Goal: Find specific page/section: Find specific page/section

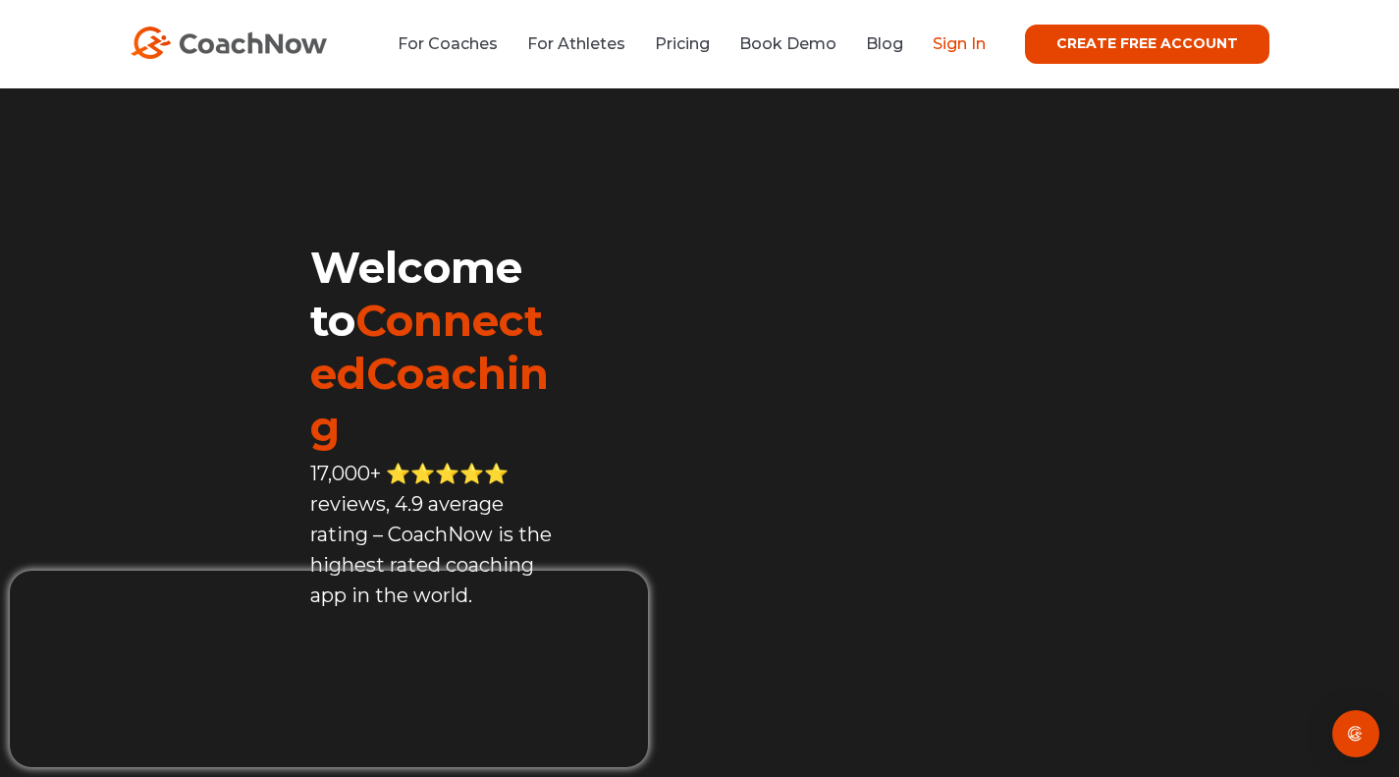
drag, startPoint x: 0, startPoint y: 0, endPoint x: 964, endPoint y: 47, distance: 965.2
click at [964, 47] on link "Sign In" at bounding box center [959, 43] width 53 height 19
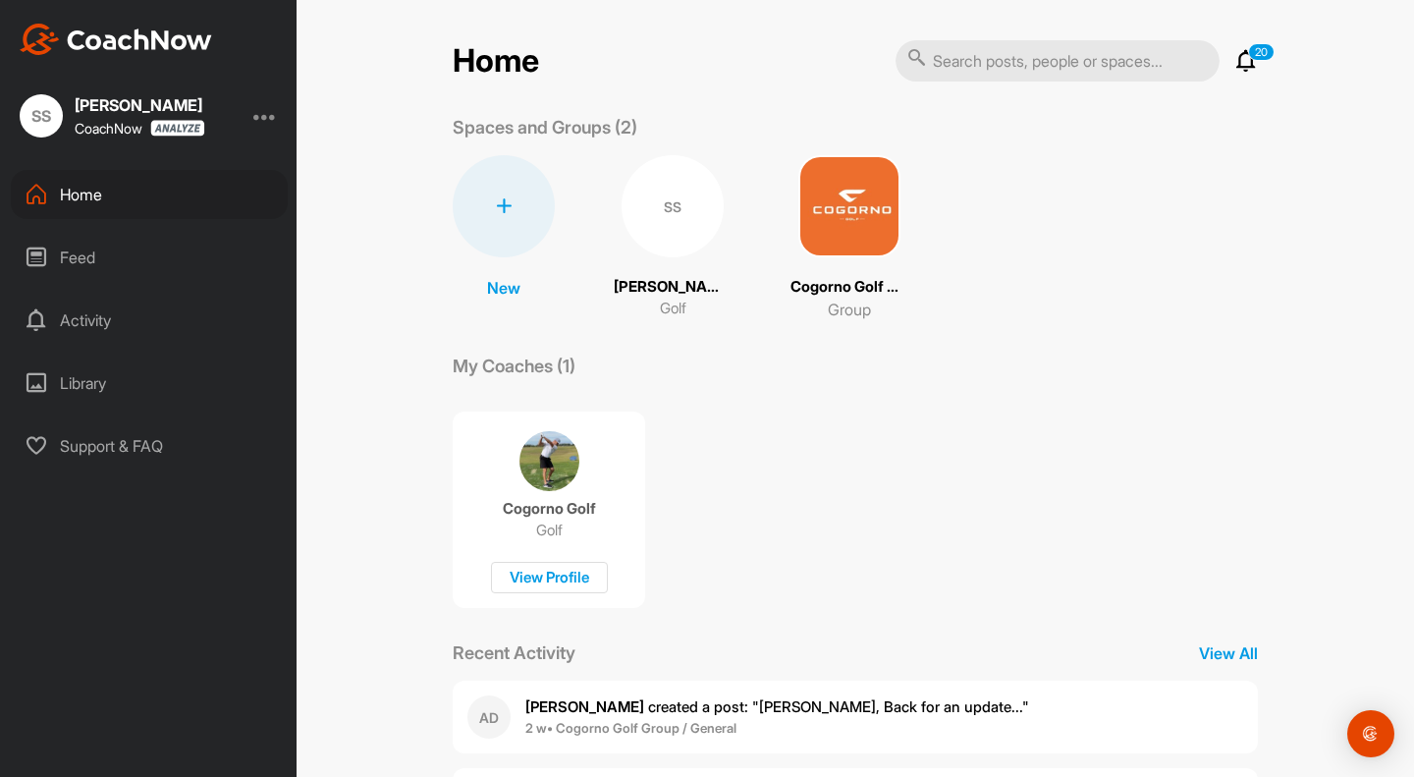
click at [673, 220] on div "SS" at bounding box center [672, 206] width 102 height 102
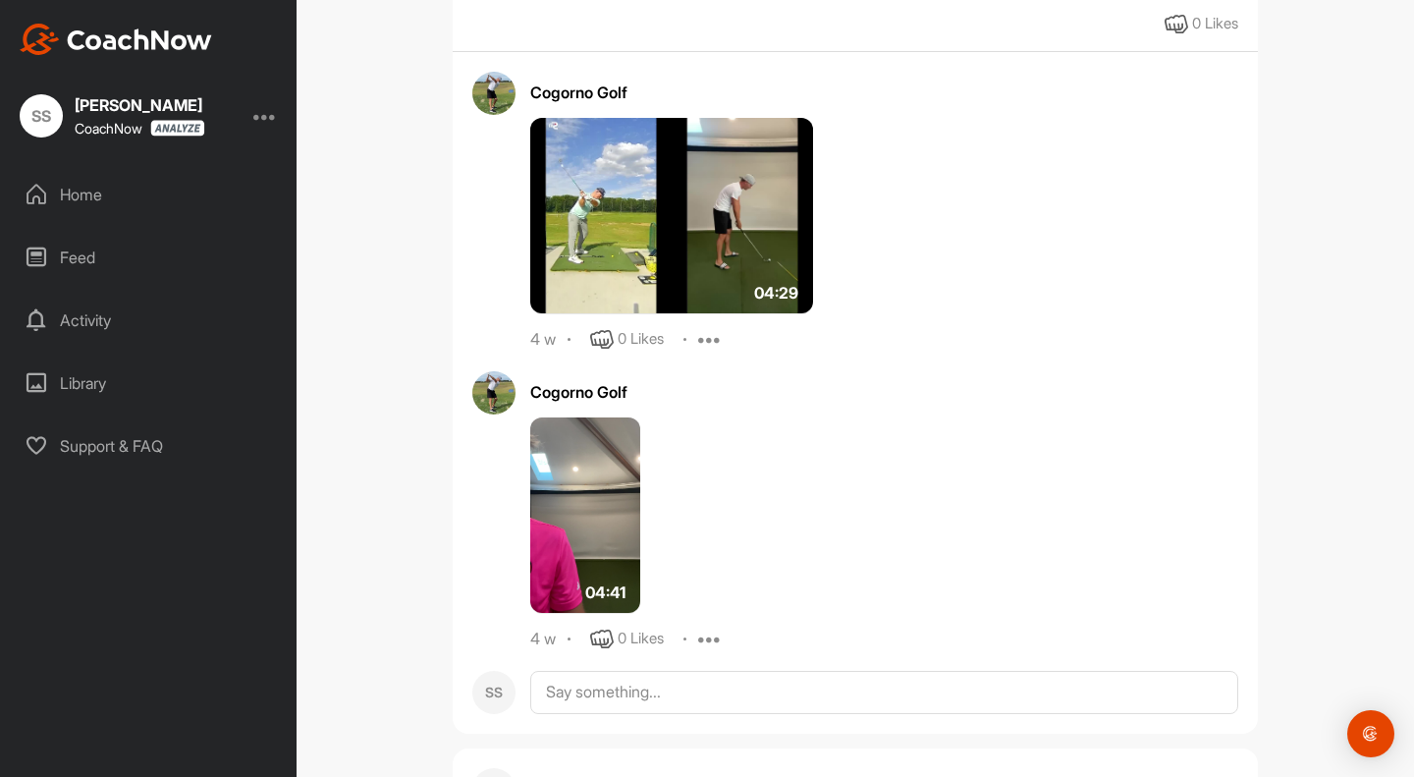
scroll to position [1166, 0]
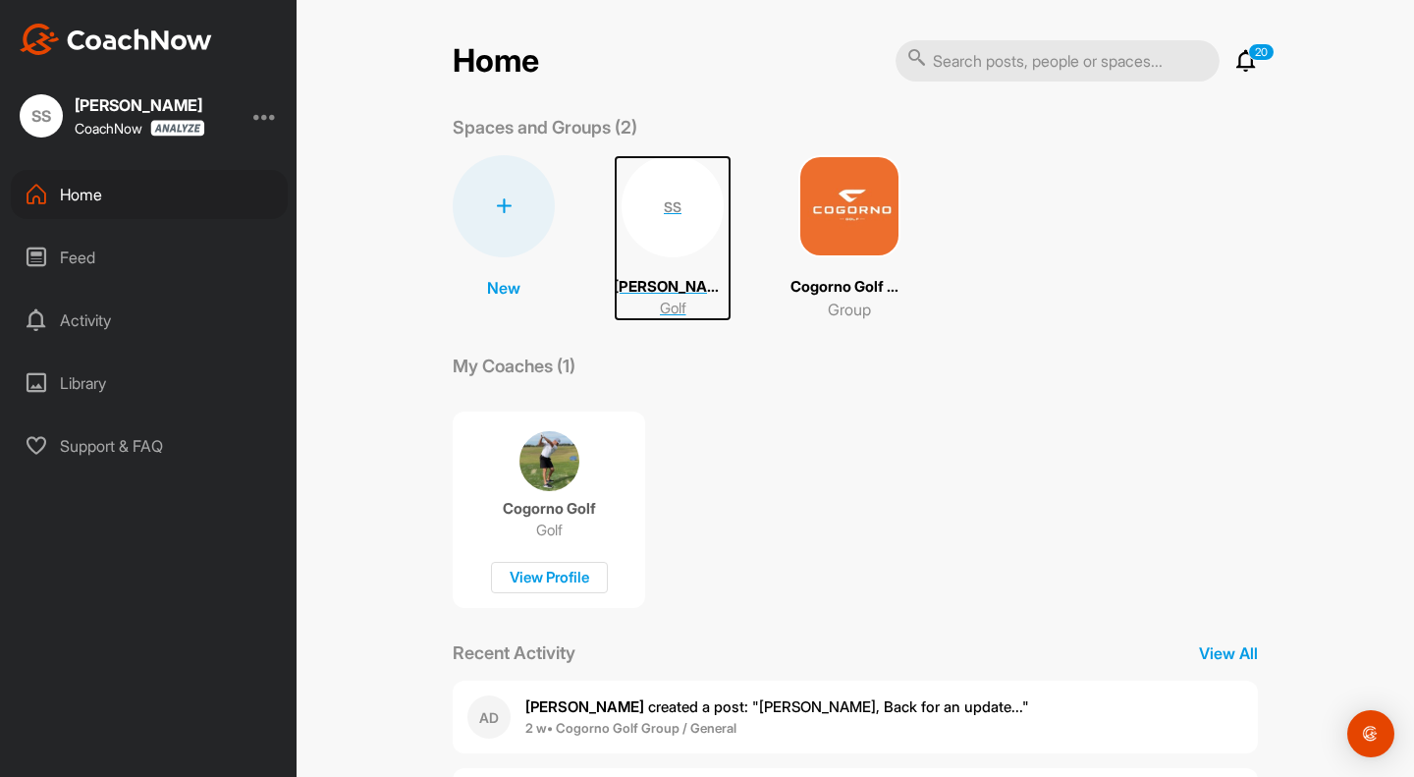
click at [636, 214] on div "SS" at bounding box center [672, 206] width 102 height 102
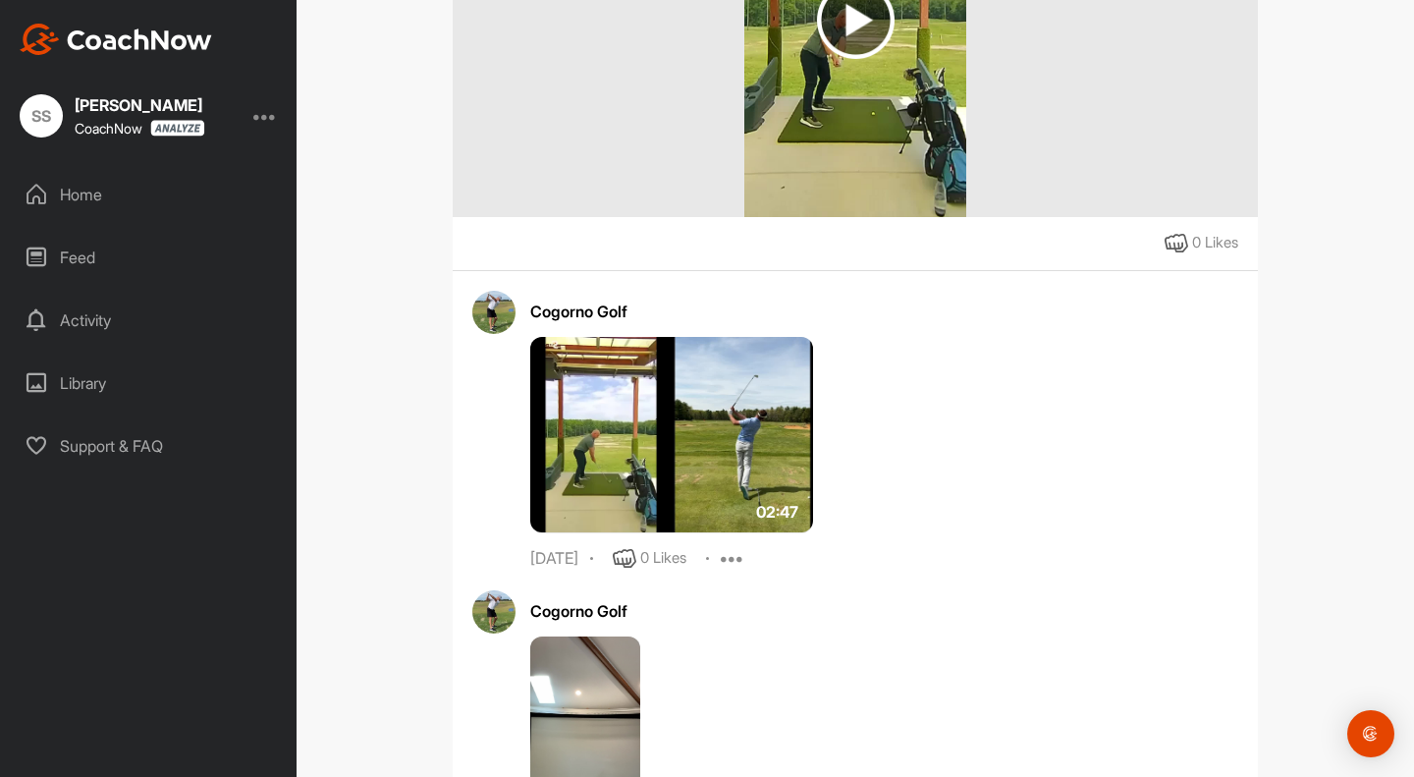
scroll to position [4649, 0]
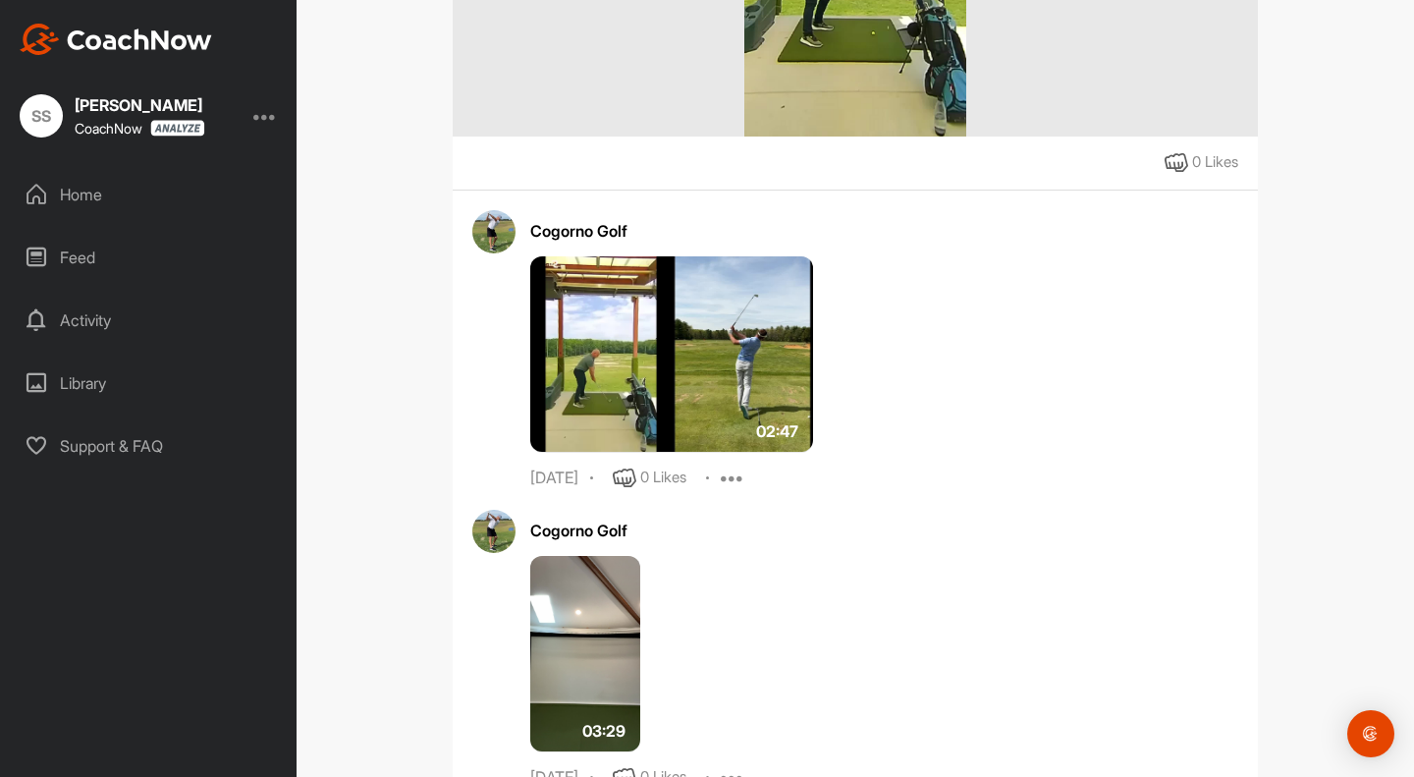
click at [680, 357] on img at bounding box center [671, 354] width 283 height 196
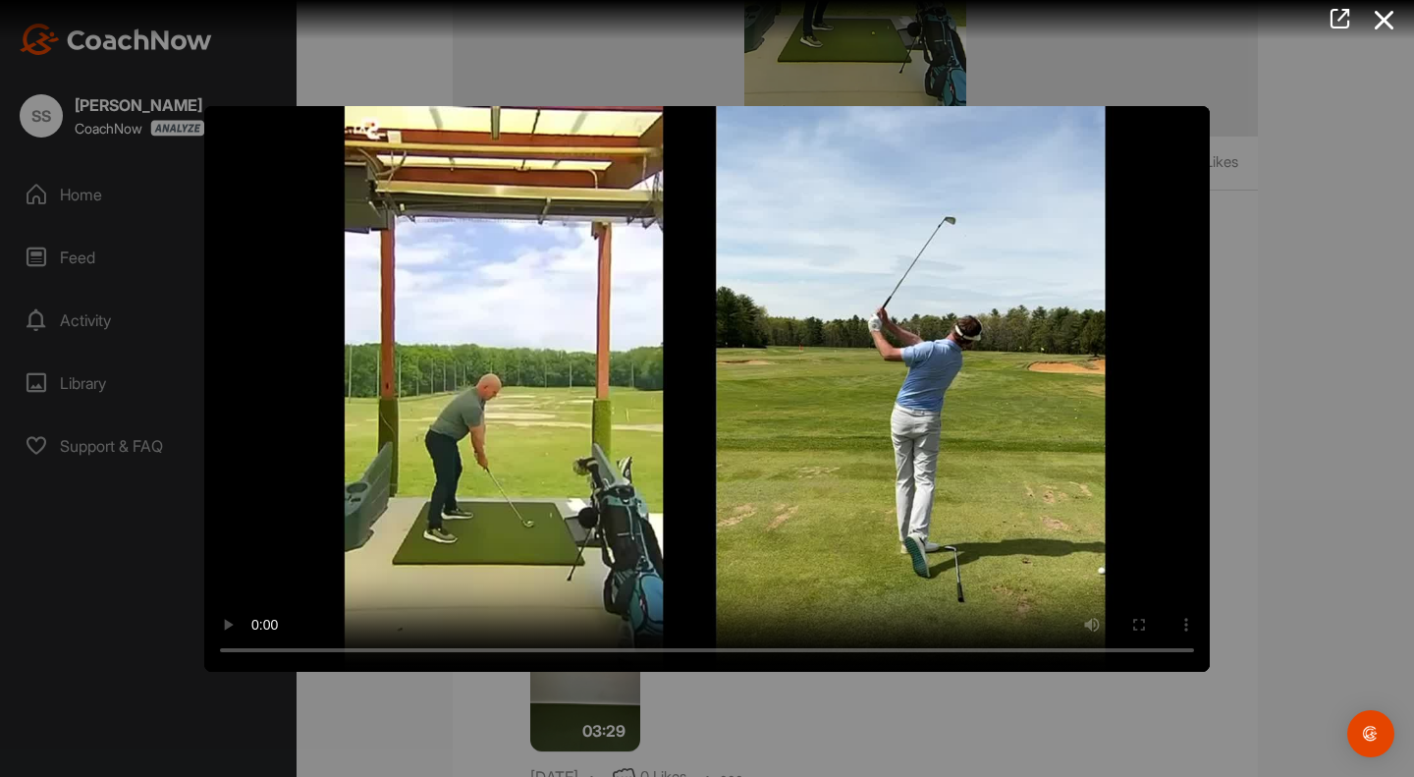
drag, startPoint x: 240, startPoint y: 626, endPoint x: 1303, endPoint y: 392, distance: 1088.8
click at [1303, 392] on div at bounding box center [707, 388] width 1414 height 777
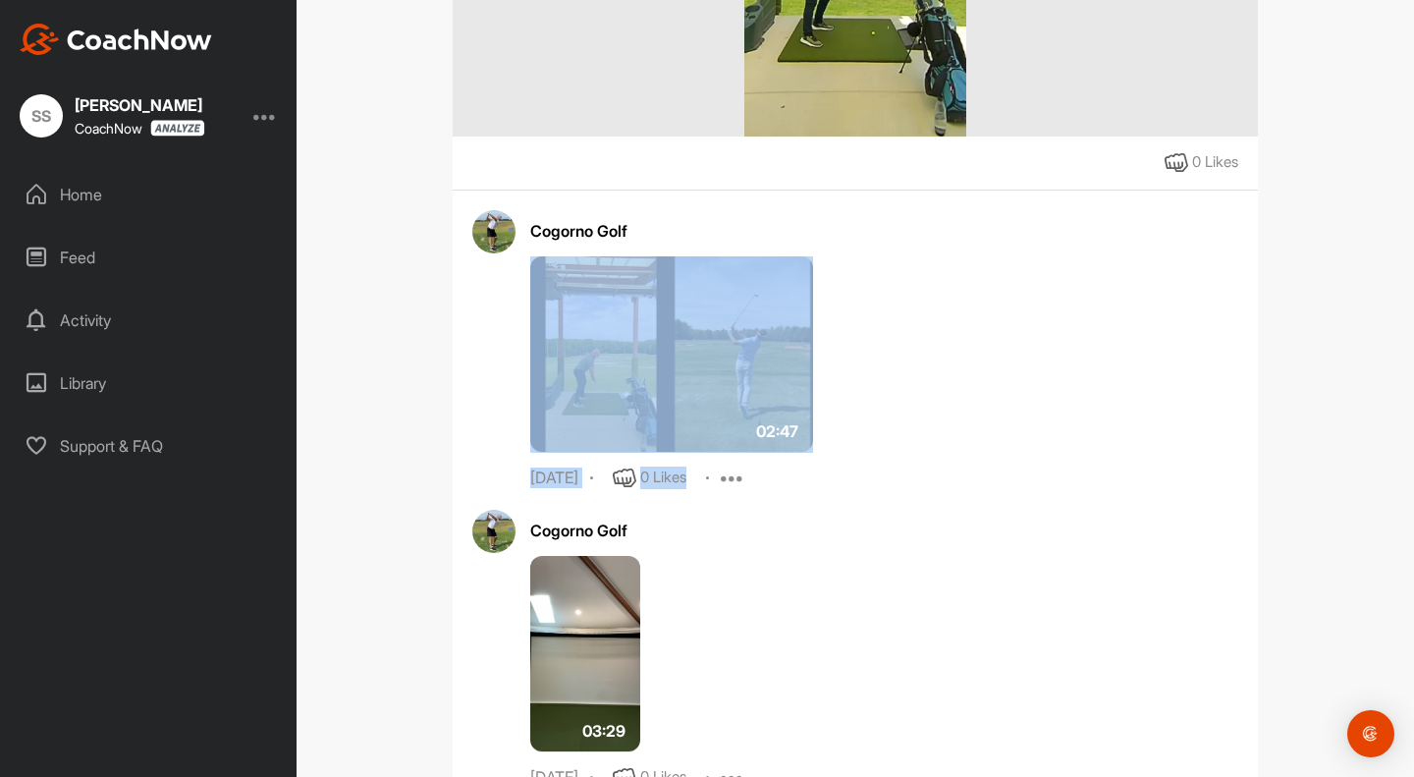
drag, startPoint x: 1303, startPoint y: 392, endPoint x: 1056, endPoint y: 322, distance: 256.1
click at [1056, 322] on div "SS [PERSON_NAME] Bookings Golf Space Settings Your Notifications Leave Space Ti…" at bounding box center [854, 388] width 1117 height 777
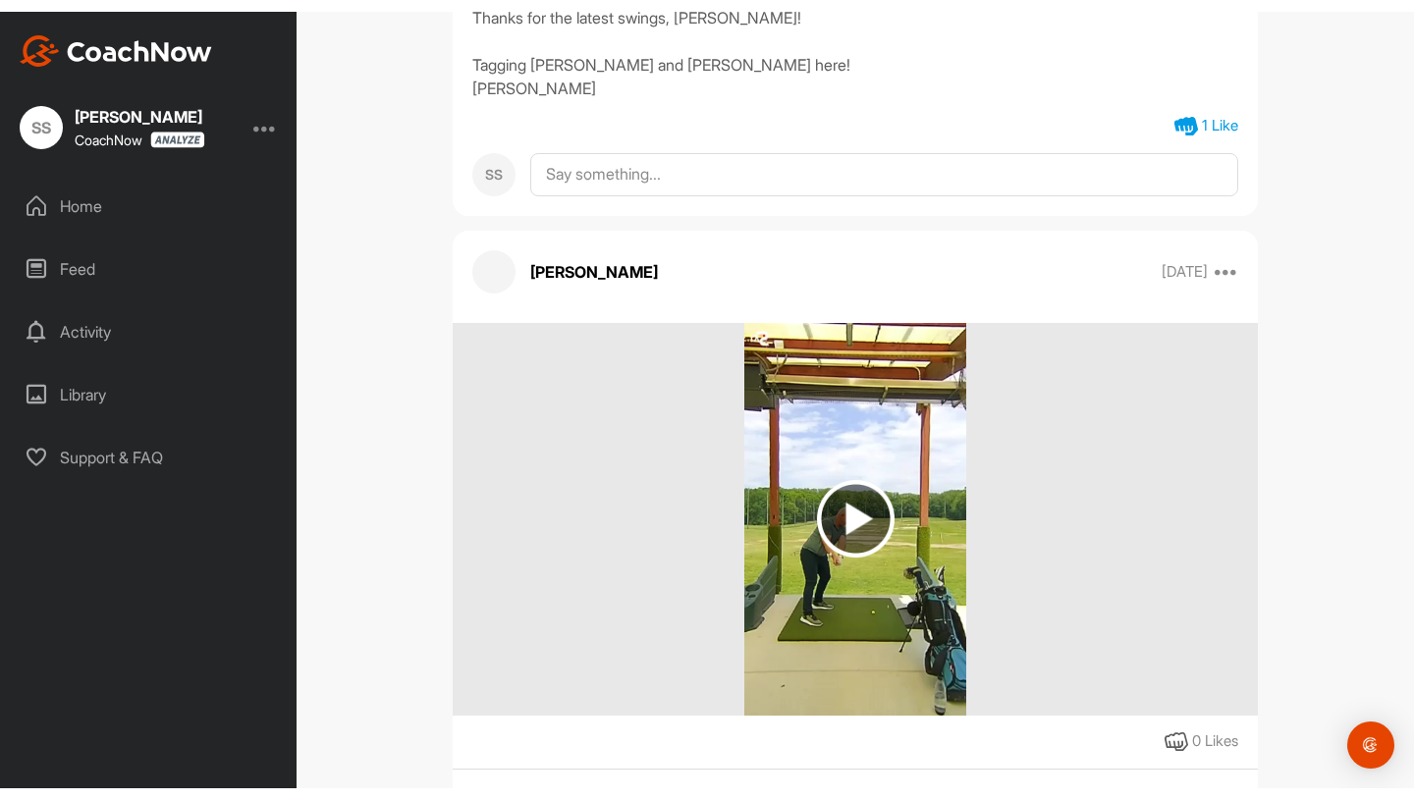
scroll to position [4033, 0]
